Goal: Transaction & Acquisition: Register for event/course

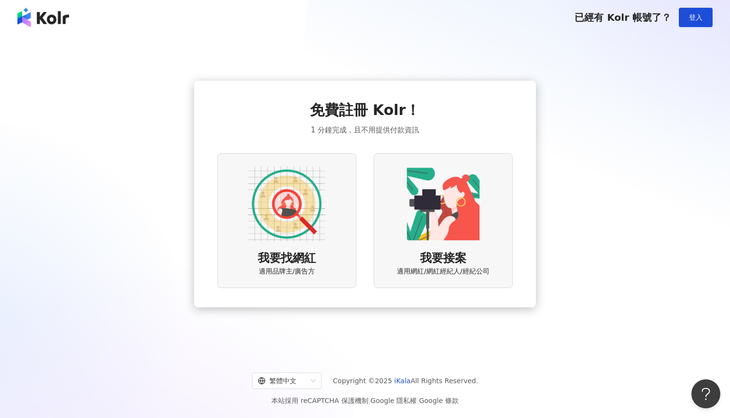
click at [297, 206] on img at bounding box center [286, 203] width 77 height 77
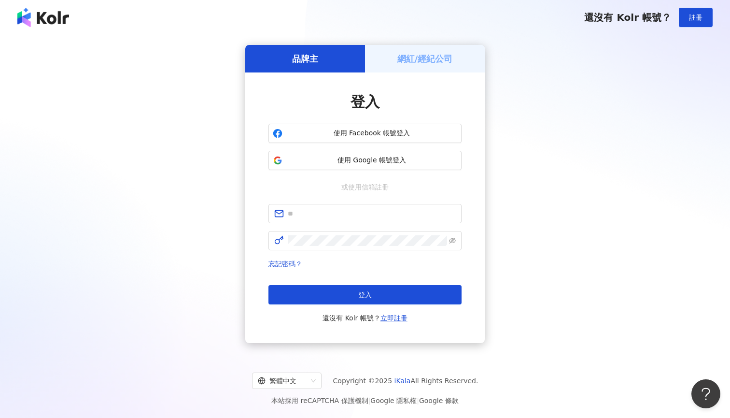
click at [415, 62] on h5 "網紅/經紀公司" at bounding box center [425, 59] width 56 height 12
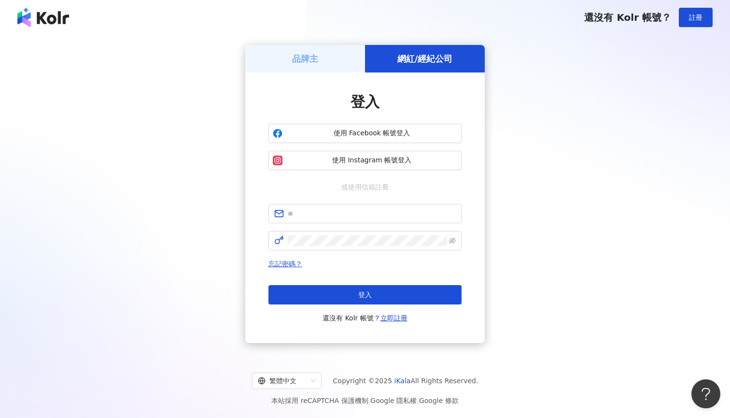
click at [336, 57] on div "品牌主" at bounding box center [305, 59] width 120 height 28
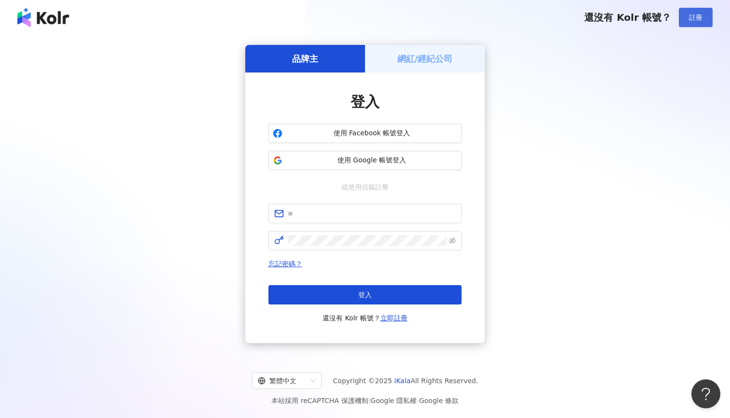
click at [706, 15] on button "註冊" at bounding box center [696, 17] width 34 height 19
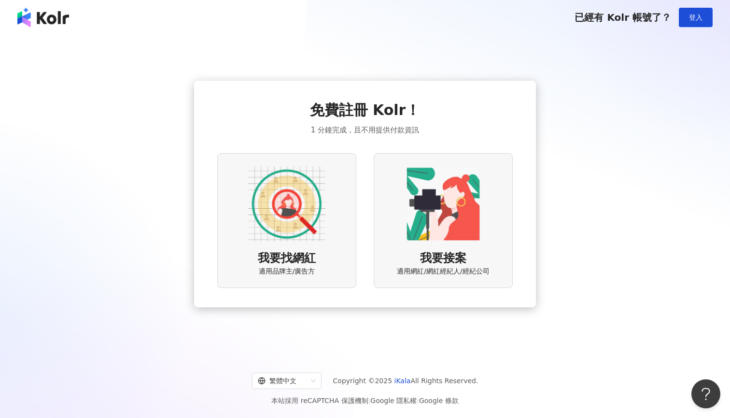
click at [318, 207] on img at bounding box center [286, 203] width 77 height 77
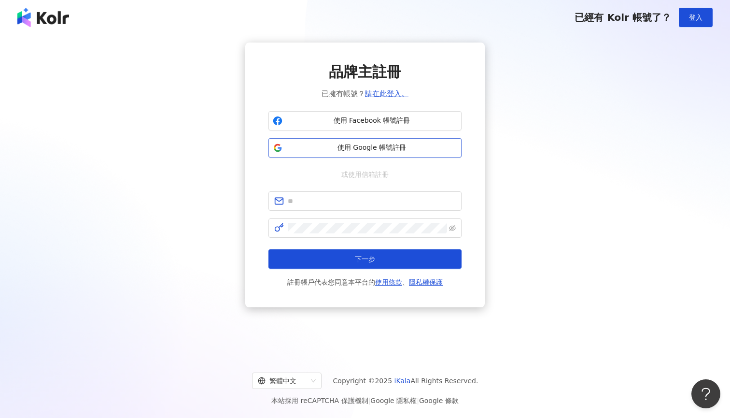
click at [357, 148] on span "使用 Google 帳號註冊" at bounding box center [371, 148] width 171 height 10
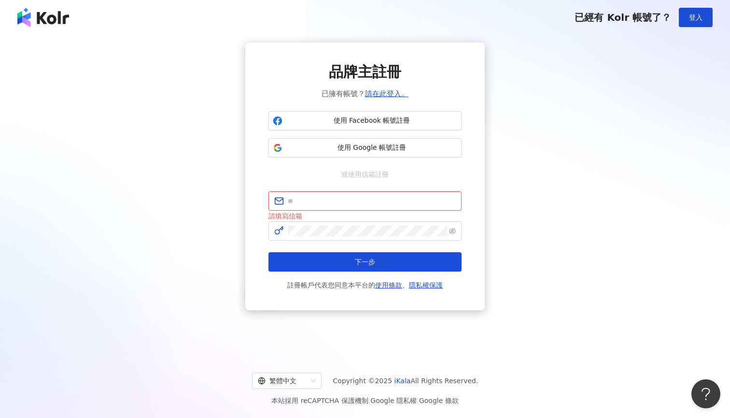
click at [334, 198] on input "text" at bounding box center [372, 201] width 168 height 11
type input "*"
click at [383, 119] on span "使用 Facebook 帳號註冊" at bounding box center [371, 121] width 171 height 10
click at [361, 121] on span "使用 Facebook 帳號註冊" at bounding box center [371, 121] width 171 height 10
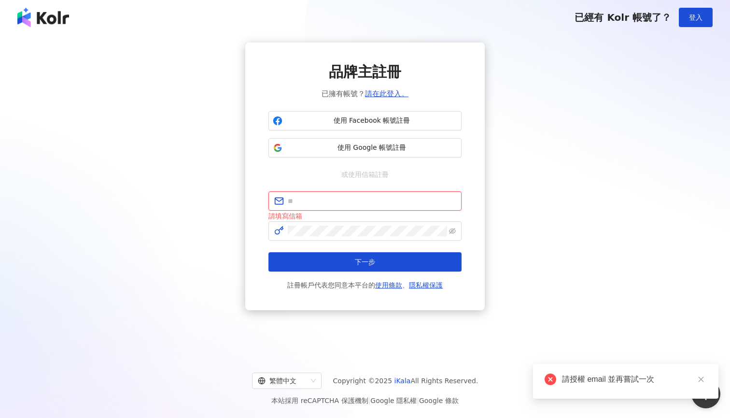
click at [313, 202] on input "text" at bounding box center [372, 201] width 168 height 11
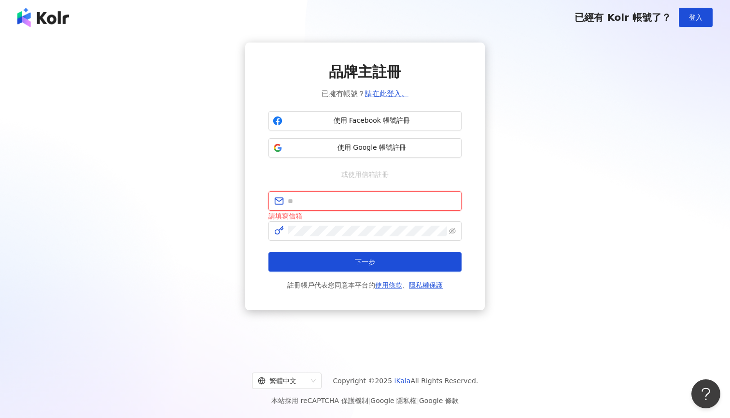
click at [317, 200] on input "text" at bounding box center [372, 201] width 168 height 11
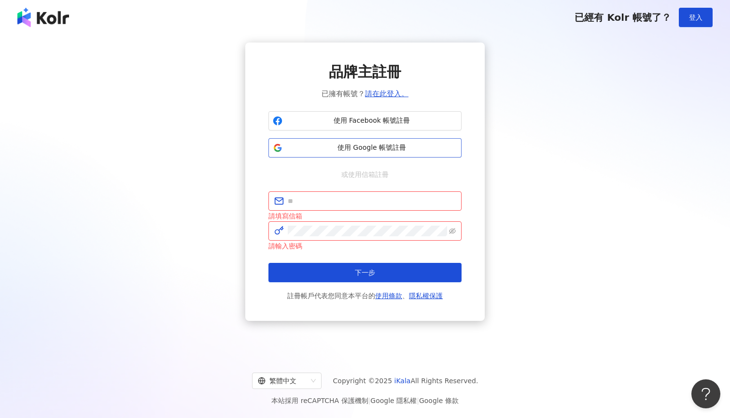
click at [345, 140] on button "使用 Google 帳號註冊" at bounding box center [365, 147] width 193 height 19
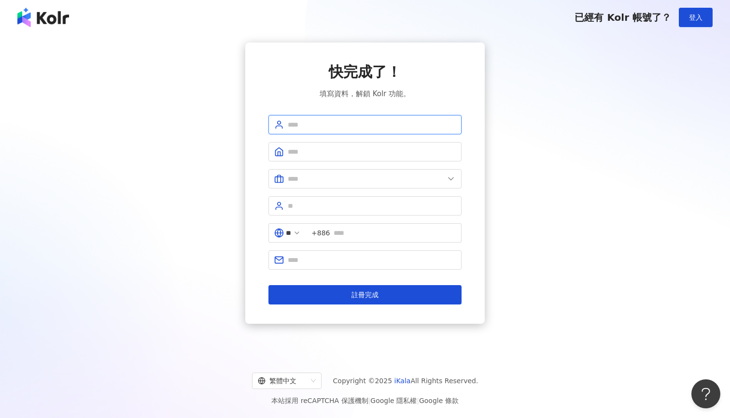
type input "*"
type input "**"
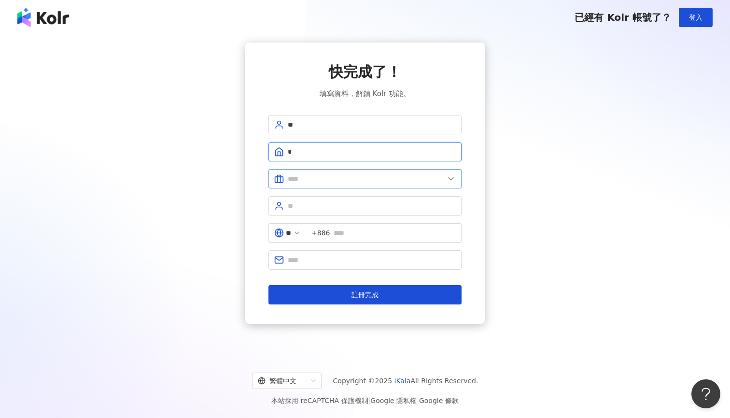
type input "*"
click at [323, 179] on input "text" at bounding box center [366, 178] width 156 height 11
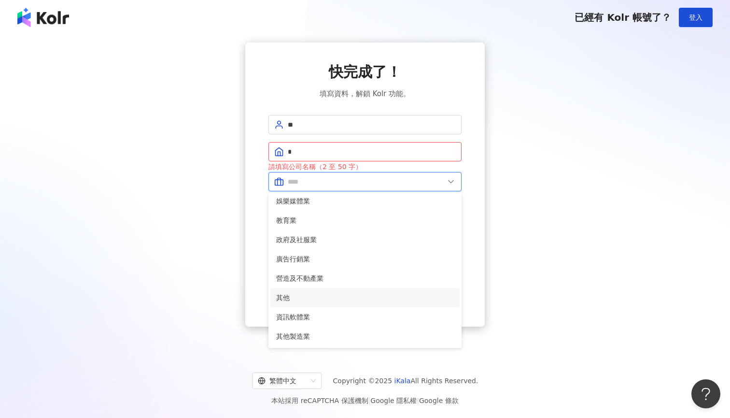
scroll to position [197, 0]
click at [308, 254] on span "廣告行銷業" at bounding box center [365, 259] width 178 height 11
type input "*****"
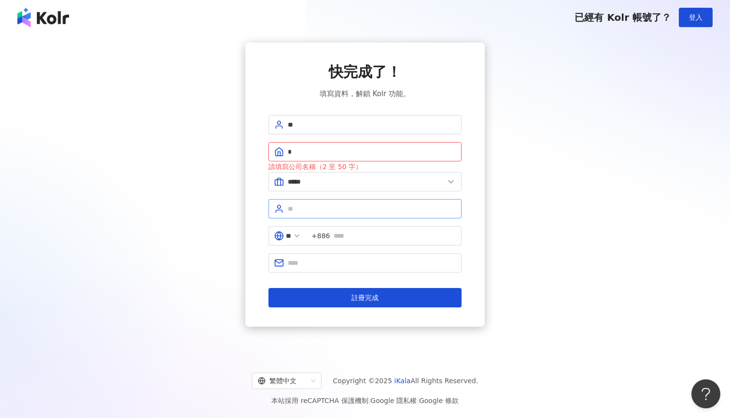
click at [312, 203] on span at bounding box center [365, 208] width 193 height 19
click at [310, 210] on input "text" at bounding box center [372, 208] width 168 height 11
type input "*****"
type input "*"
type input "**********"
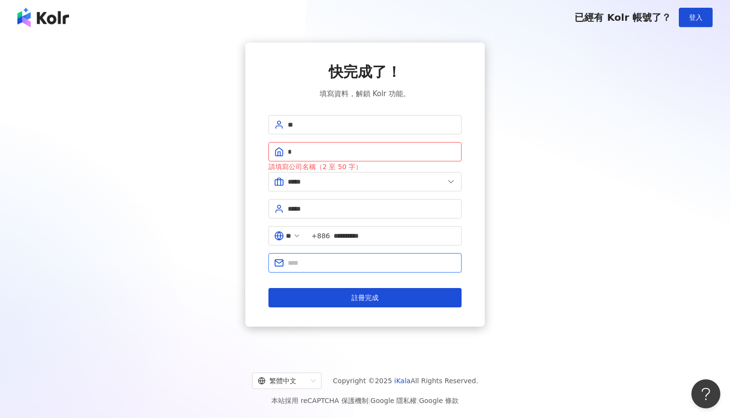
type input "**********"
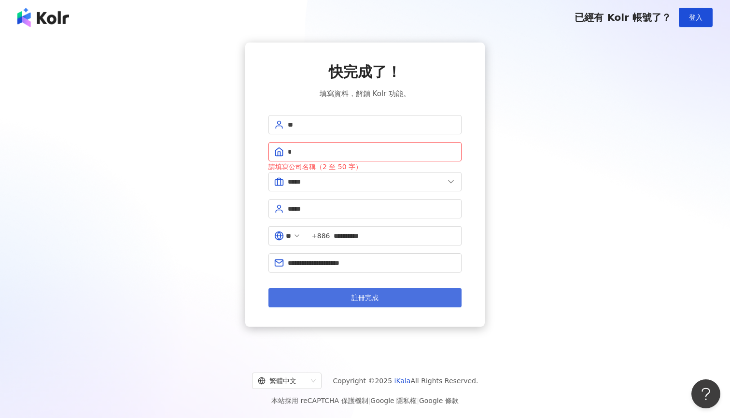
click at [366, 297] on span "註冊完成" at bounding box center [365, 298] width 27 height 8
click at [313, 154] on input "*" at bounding box center [372, 151] width 168 height 11
type input "*"
type input "**"
click at [395, 298] on button "註冊完成" at bounding box center [365, 297] width 193 height 19
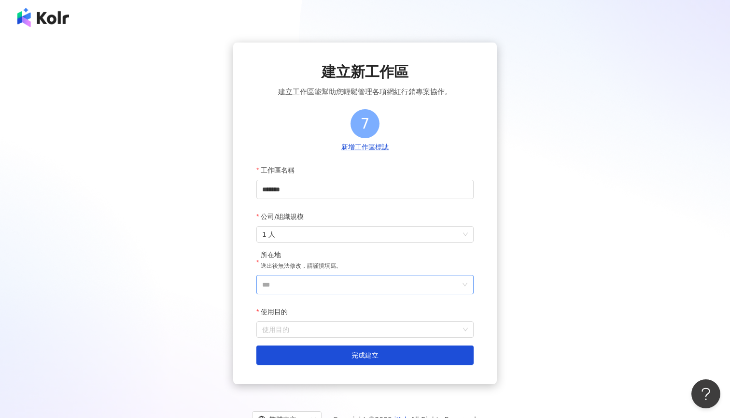
click at [291, 281] on input "***" at bounding box center [361, 284] width 198 height 18
click at [407, 144] on div "台灣" at bounding box center [420, 148] width 93 height 17
click at [327, 325] on input "使用目的" at bounding box center [365, 329] width 206 height 15
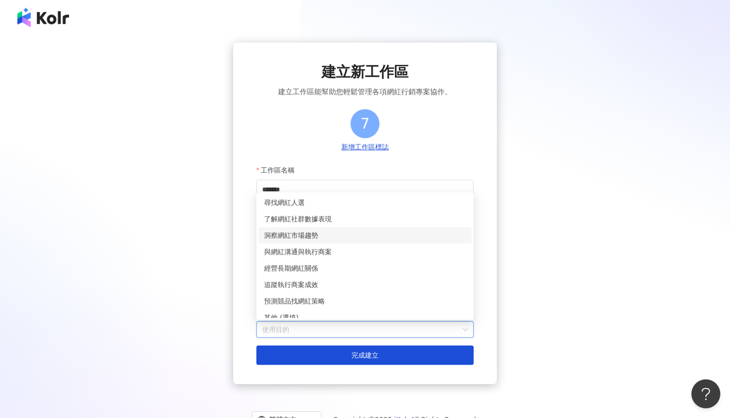
click at [323, 233] on div "洞察網紅市場趨勢" at bounding box center [365, 235] width 202 height 11
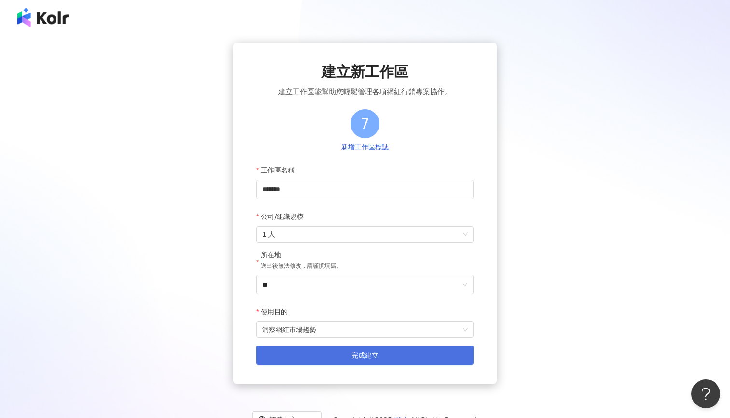
click at [314, 355] on button "完成建立" at bounding box center [364, 354] width 217 height 19
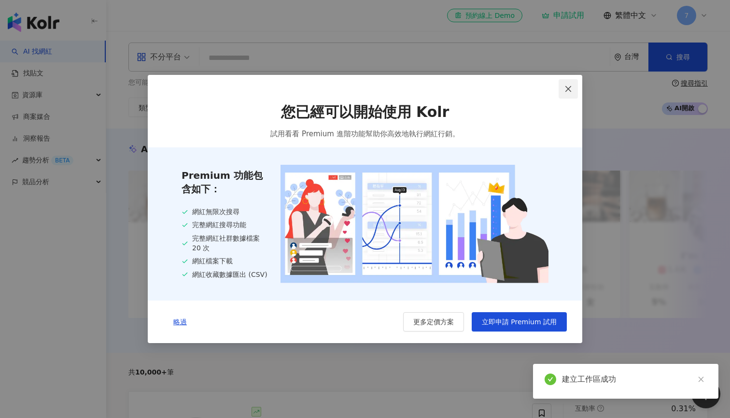
click at [568, 92] on button "Close" at bounding box center [568, 88] width 19 height 19
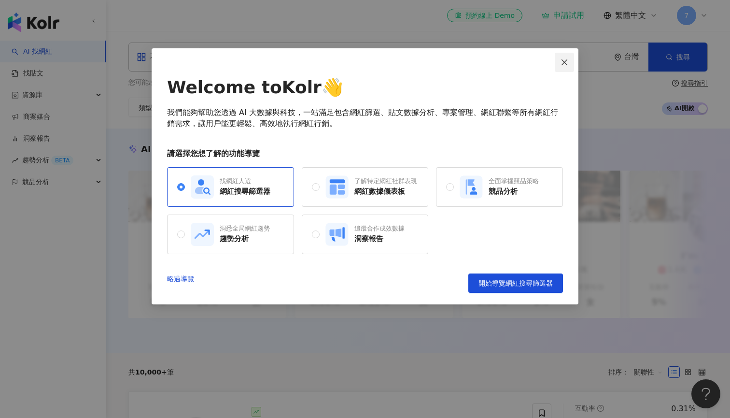
click at [559, 69] on button "Close" at bounding box center [564, 62] width 19 height 19
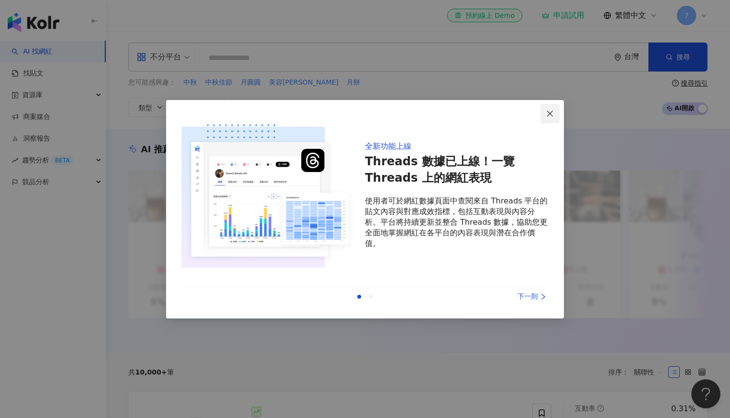
click at [550, 113] on icon "close" at bounding box center [550, 114] width 6 height 6
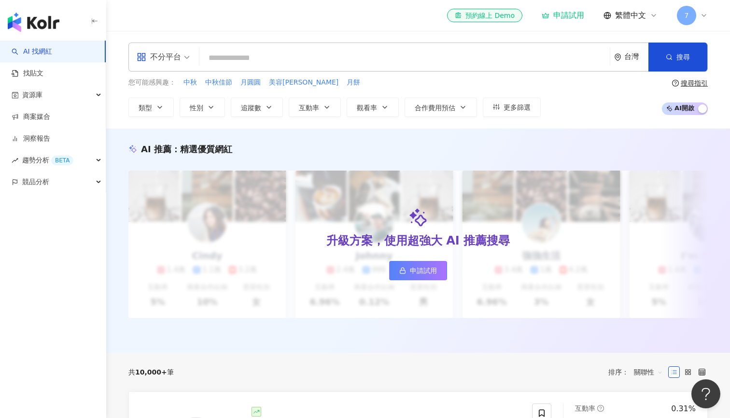
click at [397, 57] on input "search" at bounding box center [404, 58] width 403 height 18
type input "*"
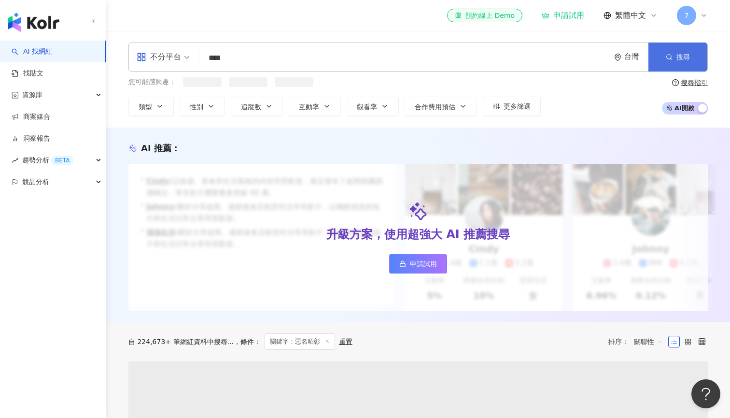
type input "****"
click at [678, 51] on button "搜尋" at bounding box center [678, 57] width 59 height 29
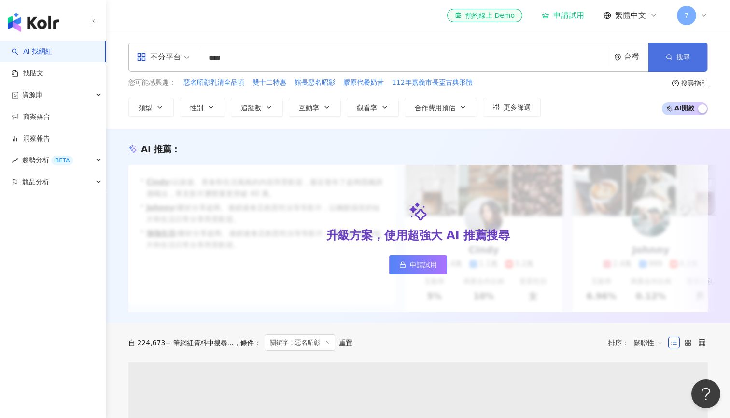
click at [678, 51] on button "搜尋" at bounding box center [678, 57] width 59 height 29
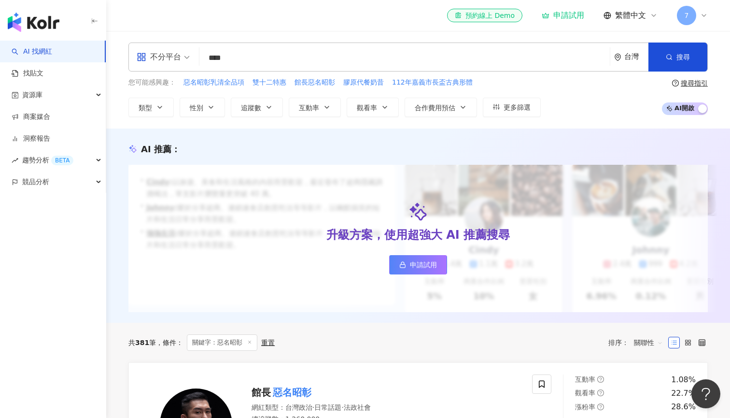
click at [290, 58] on input "****" at bounding box center [404, 58] width 403 height 18
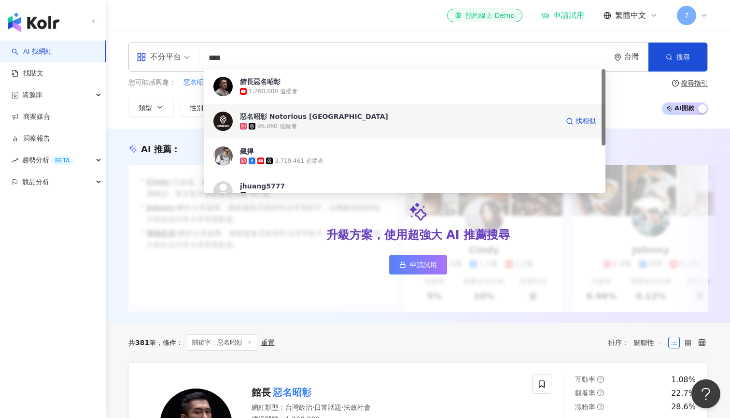
click at [290, 117] on div "惡名昭彰 Notorious Taiwan" at bounding box center [314, 117] width 148 height 10
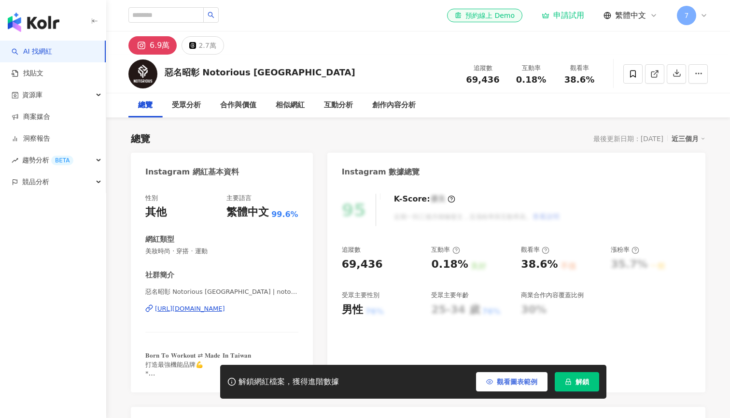
click at [505, 382] on span "觀看圖表範例" at bounding box center [517, 382] width 41 height 8
click at [508, 383] on span "觀看圖表範例" at bounding box center [517, 382] width 41 height 8
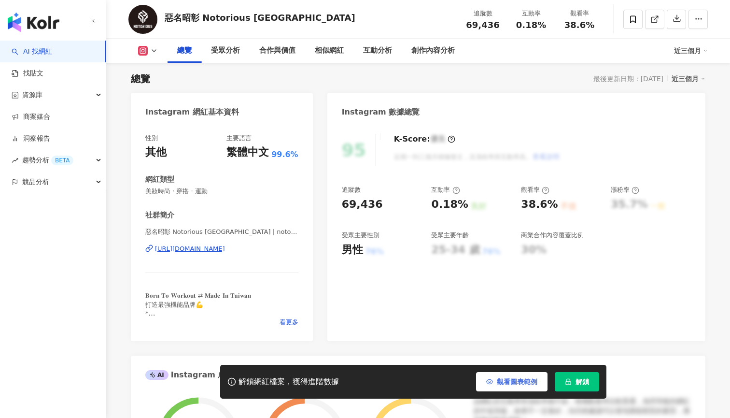
click at [514, 382] on span "觀看圖表範例" at bounding box center [517, 382] width 41 height 8
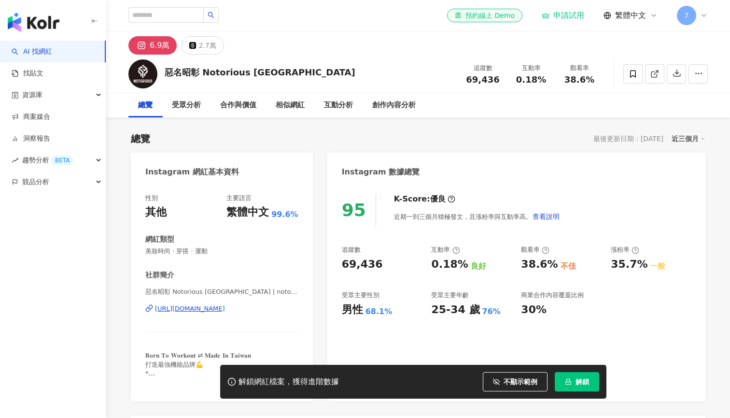
scroll to position [0, 0]
click at [184, 18] on input "search" at bounding box center [165, 14] width 75 height 15
type input "*"
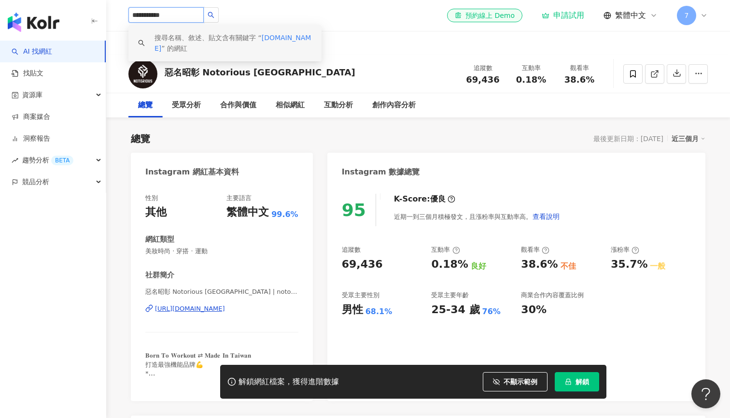
drag, startPoint x: 183, startPoint y: 17, endPoint x: 91, endPoint y: 17, distance: 91.3
type input "****"
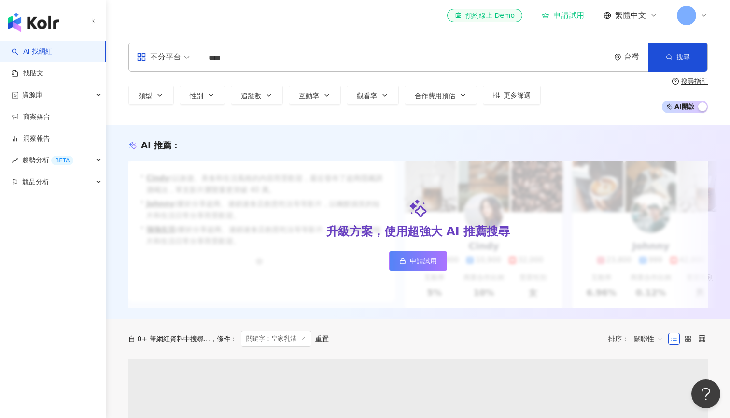
click at [187, 16] on div "el-icon-cs 預約線上 Demo 申請試用 繁體中文 7" at bounding box center [418, 15] width 580 height 31
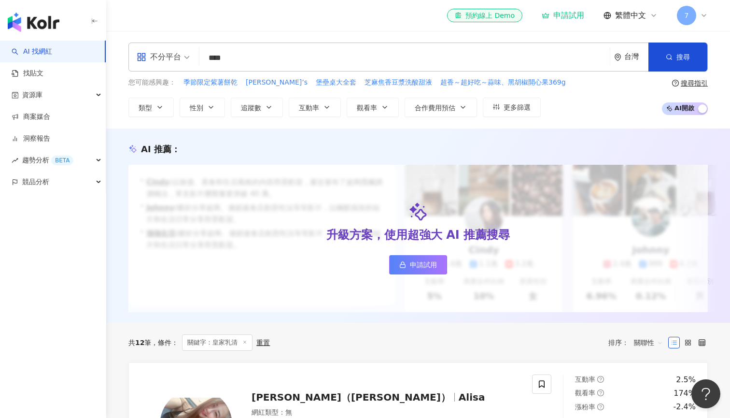
click at [278, 55] on input "****" at bounding box center [404, 58] width 403 height 18
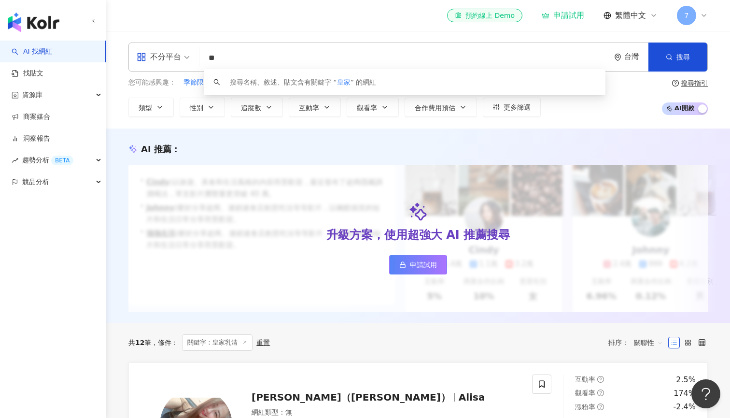
type input "*"
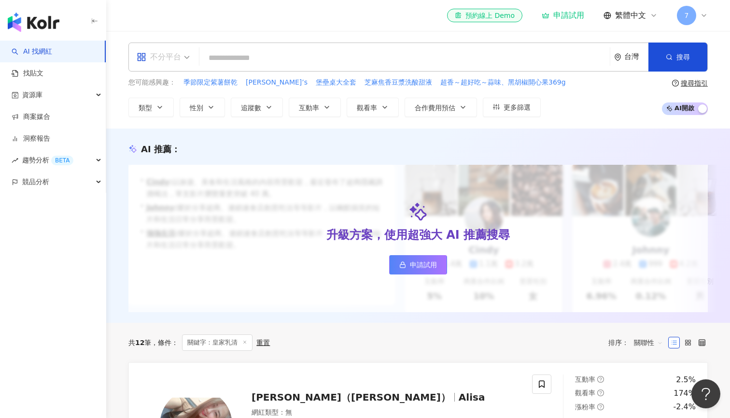
click at [184, 61] on span "不分平台" at bounding box center [163, 56] width 53 height 15
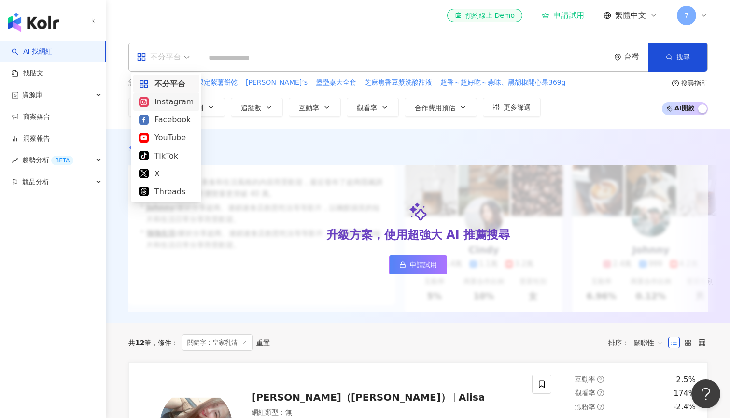
click at [182, 105] on div "Instagram" at bounding box center [166, 102] width 55 height 12
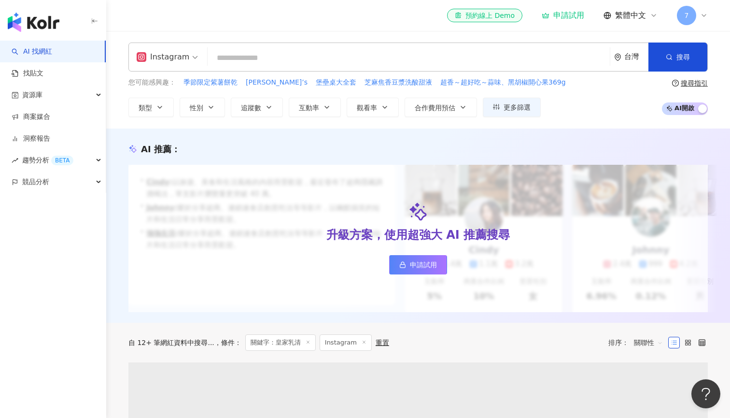
click at [252, 57] on input "search" at bounding box center [409, 58] width 395 height 18
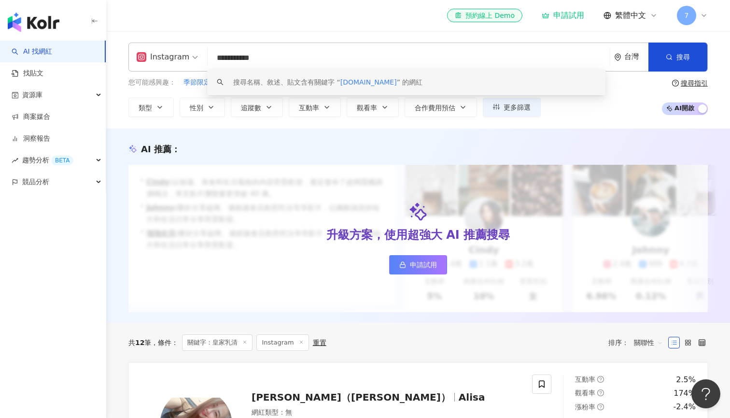
click at [352, 75] on div "搜尋名稱、敘述、貼文含有關鍵字 “ royalpro.tw ” 的網紅" at bounding box center [406, 82] width 398 height 26
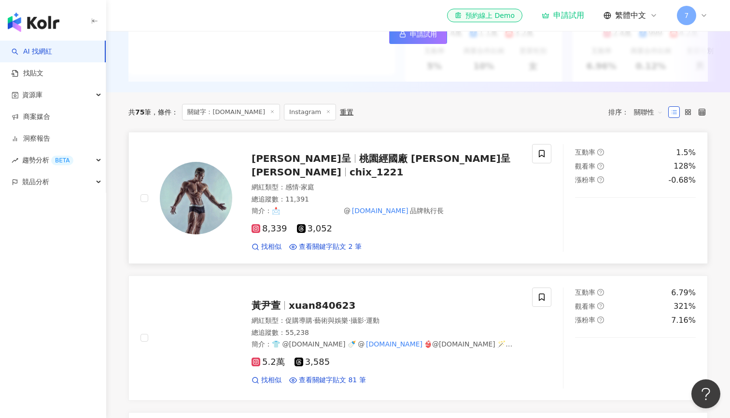
scroll to position [232, 0]
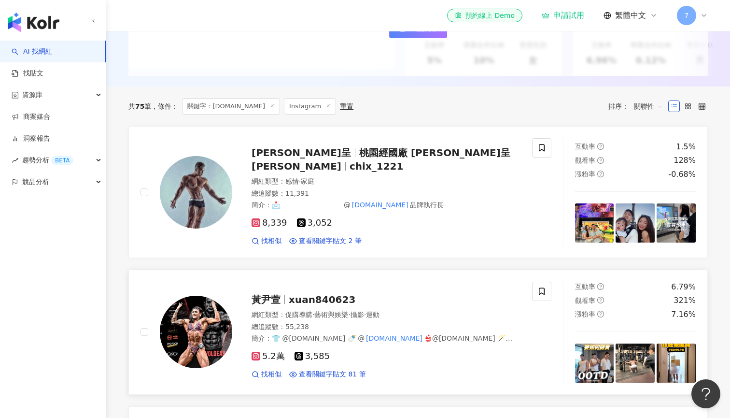
type input "**********"
click at [436, 298] on div "黃尹萱 xuan840623" at bounding box center [386, 300] width 269 height 14
click at [449, 177] on div "網紅類型 ： 感情 · 家庭 總追蹤數 ： 11,391 簡介 ： 📩 ⠀⠀⠀⠀⠀⠀⠀⠀⠀⠀⠀⠀ @ royalpro.tw 品牌執行長" at bounding box center [386, 193] width 269 height 33
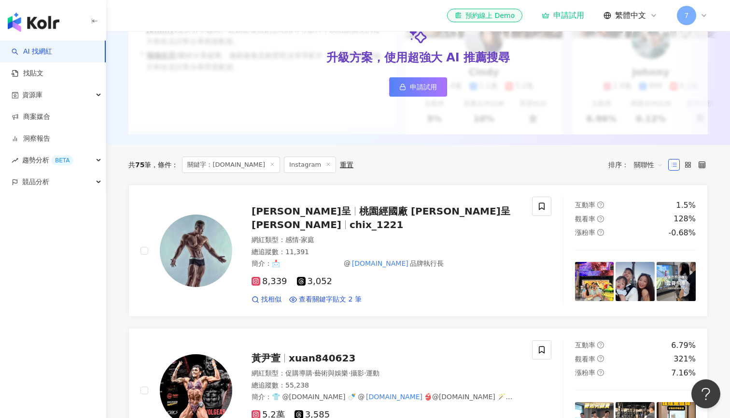
scroll to position [181, 0]
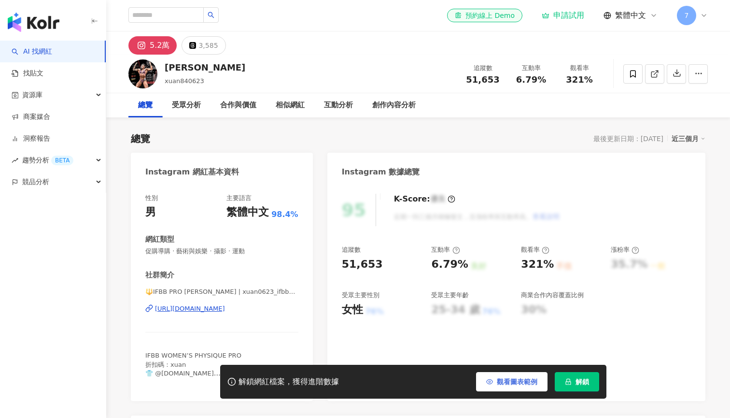
click at [494, 380] on button "觀看圖表範例" at bounding box center [511, 381] width 71 height 19
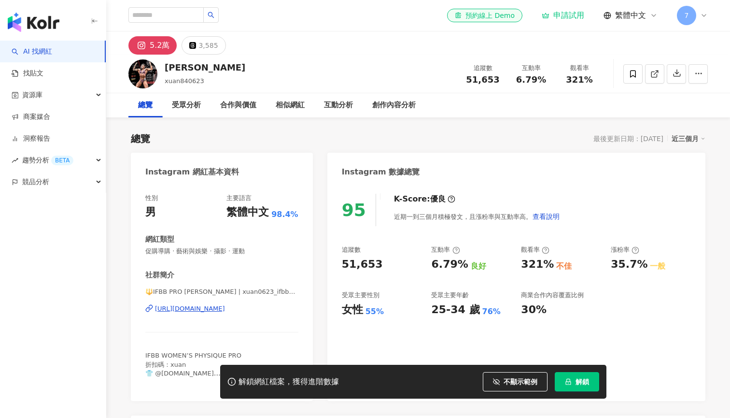
click at [145, 46] on rect at bounding box center [141, 45] width 9 height 9
click at [225, 310] on div "https://www.instagram.com/xuan0623_ifbbpro/" at bounding box center [190, 308] width 70 height 9
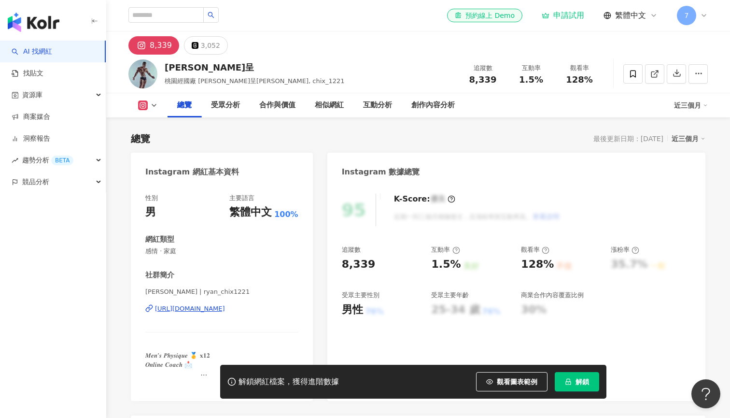
scroll to position [57, 0]
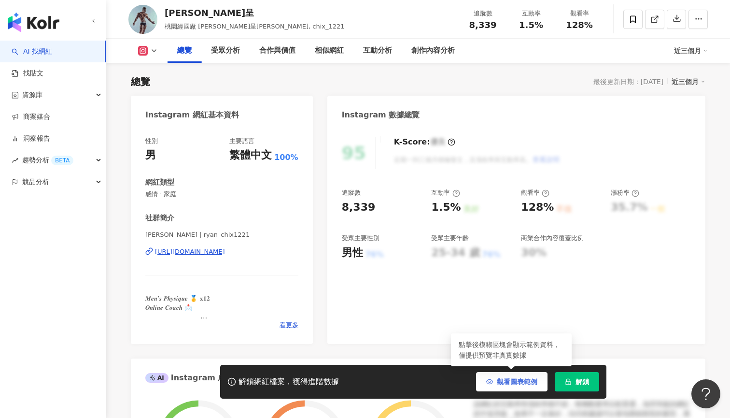
click at [513, 383] on span "觀看圖表範例" at bounding box center [517, 382] width 41 height 8
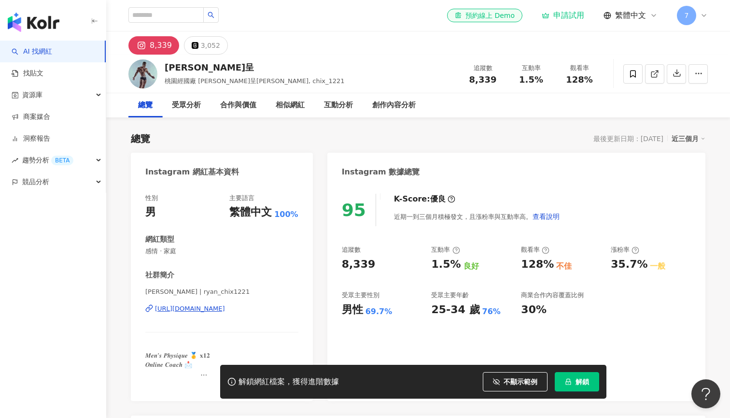
scroll to position [0, 0]
click at [182, 13] on input "search" at bounding box center [165, 14] width 75 height 15
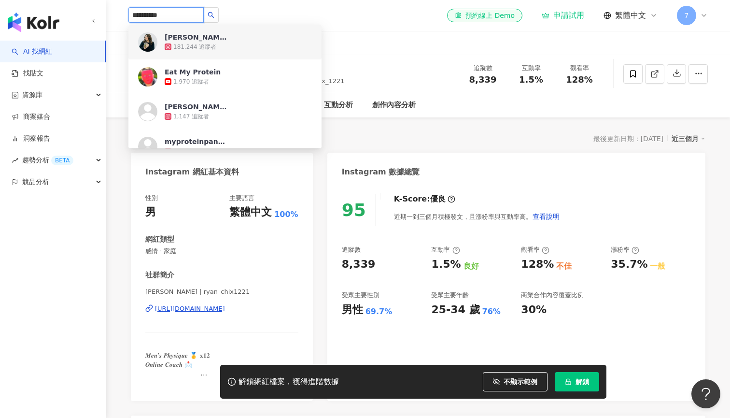
click at [143, 15] on input "**********" at bounding box center [165, 14] width 75 height 15
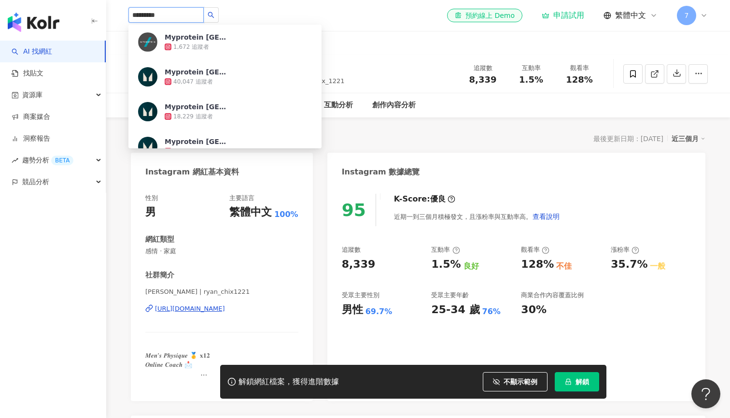
click at [185, 13] on input "*********" at bounding box center [165, 14] width 75 height 15
type input "**********"
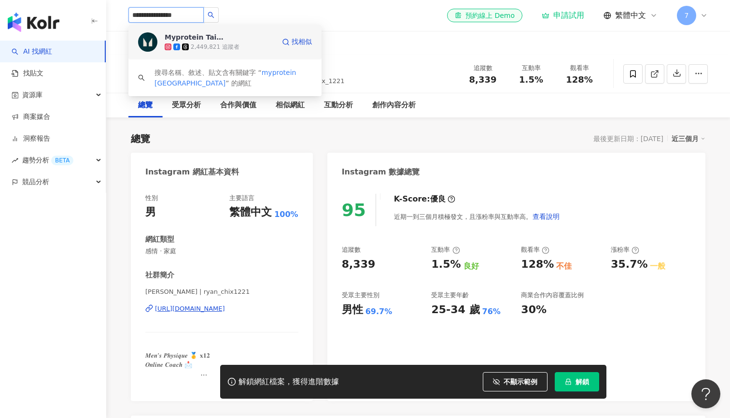
click at [212, 38] on div "Myprotein Taiwan 官方帳號" at bounding box center [196, 37] width 63 height 10
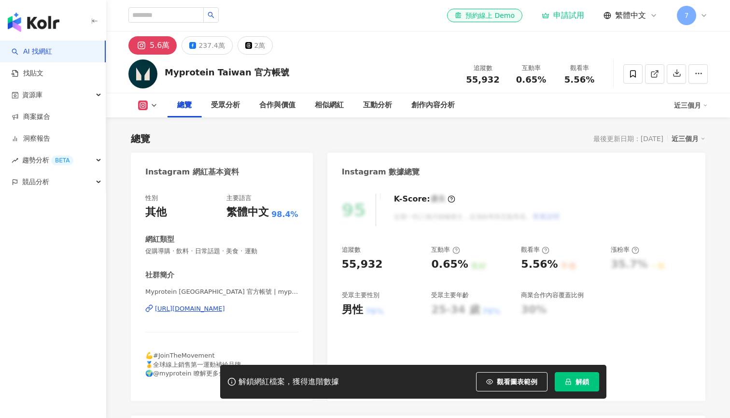
scroll to position [98, 0]
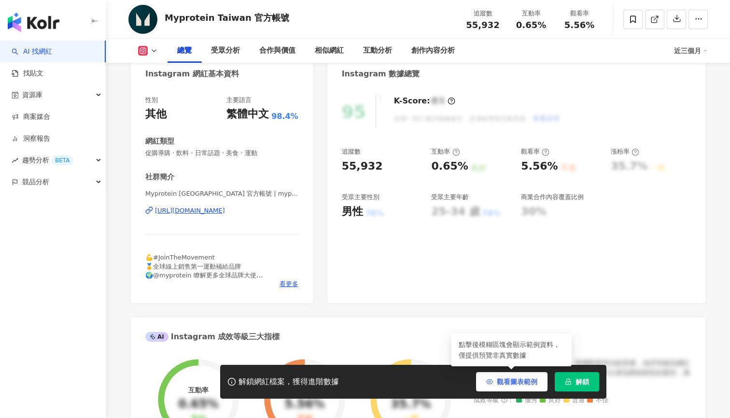
click at [508, 386] on button "觀看圖表範例" at bounding box center [511, 381] width 71 height 19
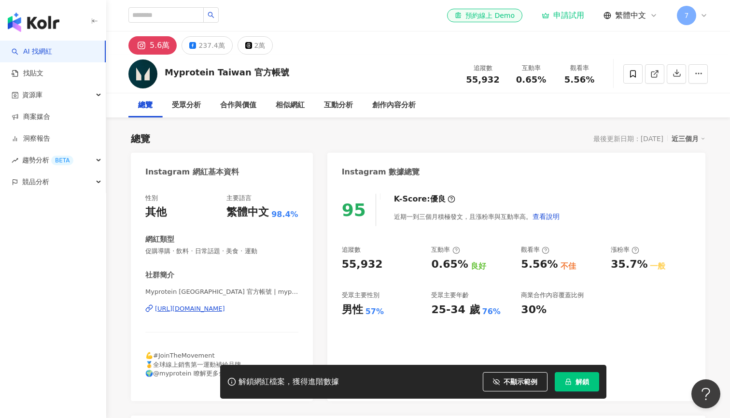
scroll to position [0, 0]
click at [162, 20] on input "search" at bounding box center [165, 14] width 75 height 15
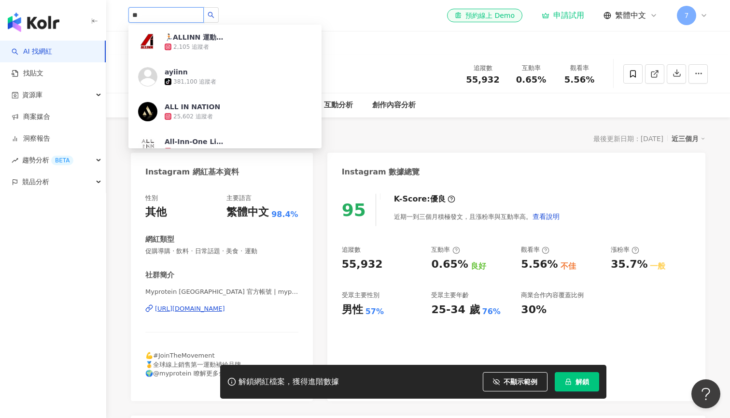
type input "*"
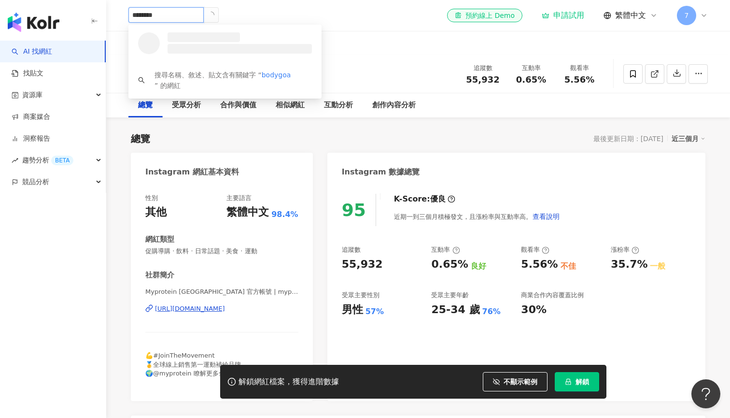
type input "*********"
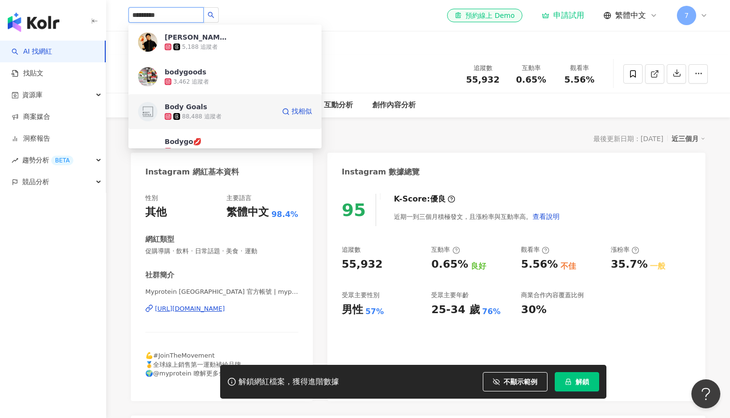
click at [227, 107] on span "Body Goals" at bounding box center [196, 107] width 63 height 10
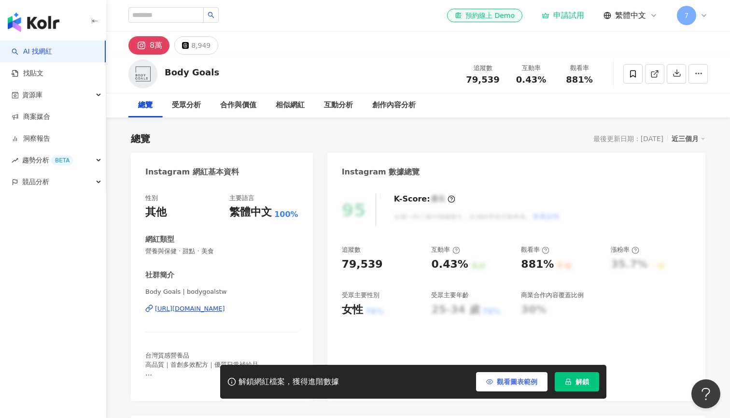
click at [516, 374] on button "觀看圖表範例" at bounding box center [511, 381] width 71 height 19
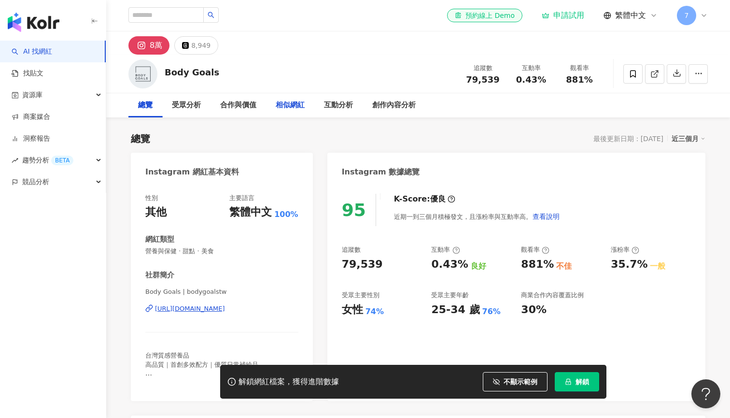
click at [294, 104] on div "相似網紅" at bounding box center [290, 105] width 29 height 12
click at [161, 16] on input "search" at bounding box center [165, 14] width 75 height 15
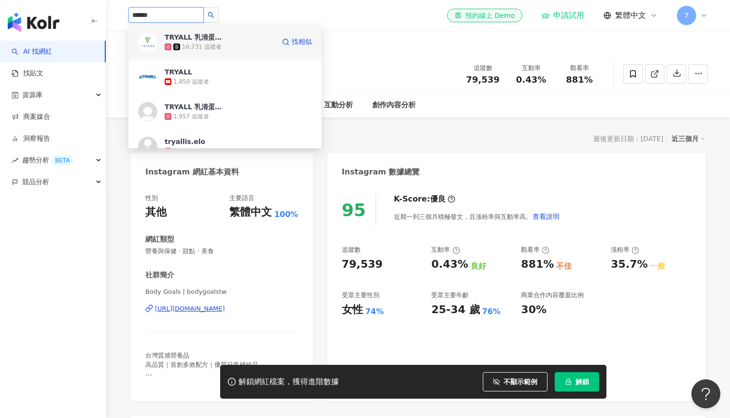
type input "*****"
drag, startPoint x: 148, startPoint y: 31, endPoint x: 213, endPoint y: 45, distance: 66.3
click at [213, 45] on div "16,731 追蹤者" at bounding box center [202, 47] width 40 height 8
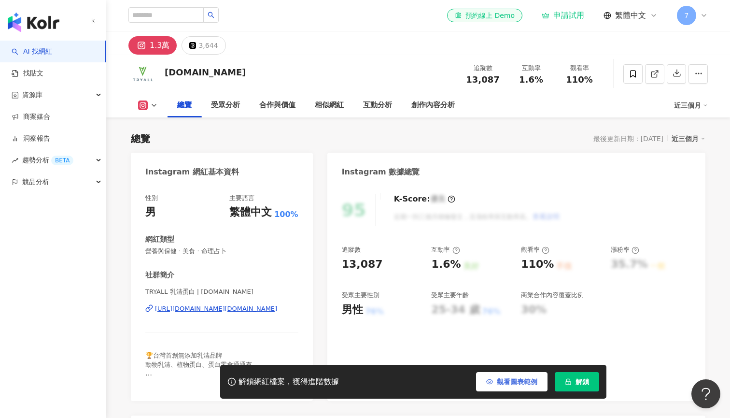
scroll to position [207, 0]
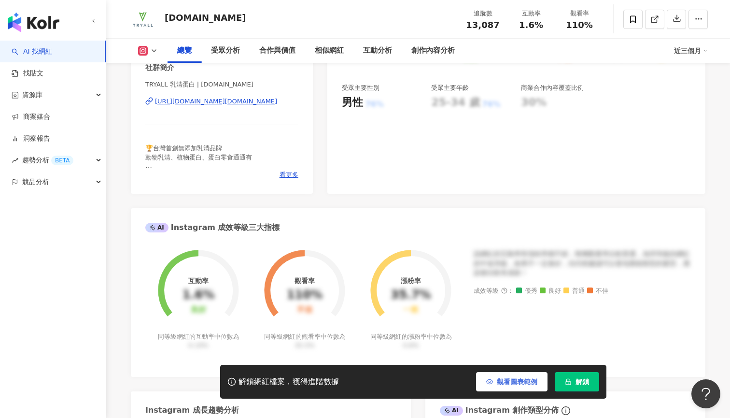
click at [509, 380] on span "觀看圖表範例" at bounding box center [517, 382] width 41 height 8
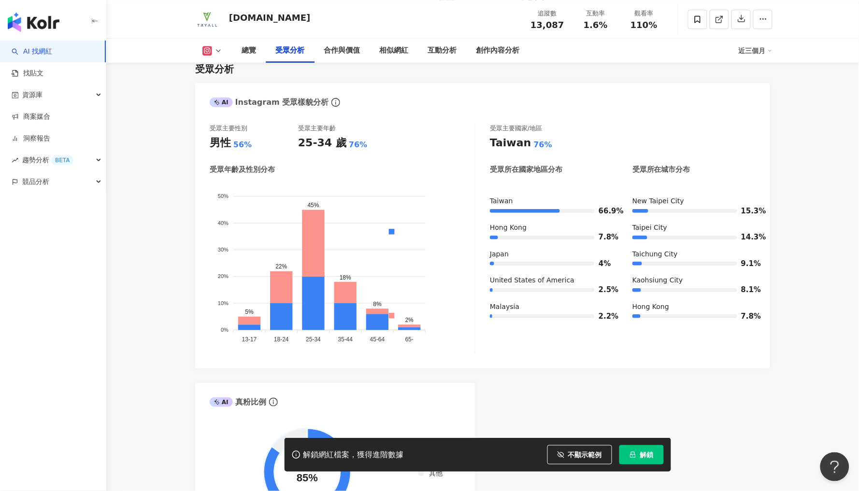
scroll to position [839, 0]
click at [304, 49] on div "受眾分析" at bounding box center [289, 51] width 29 height 12
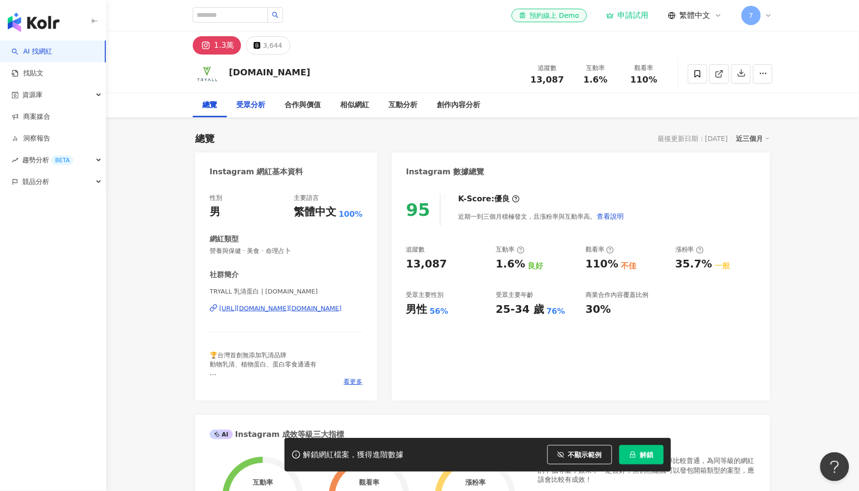
scroll to position [0, 0]
